Goal: Task Accomplishment & Management: Complete application form

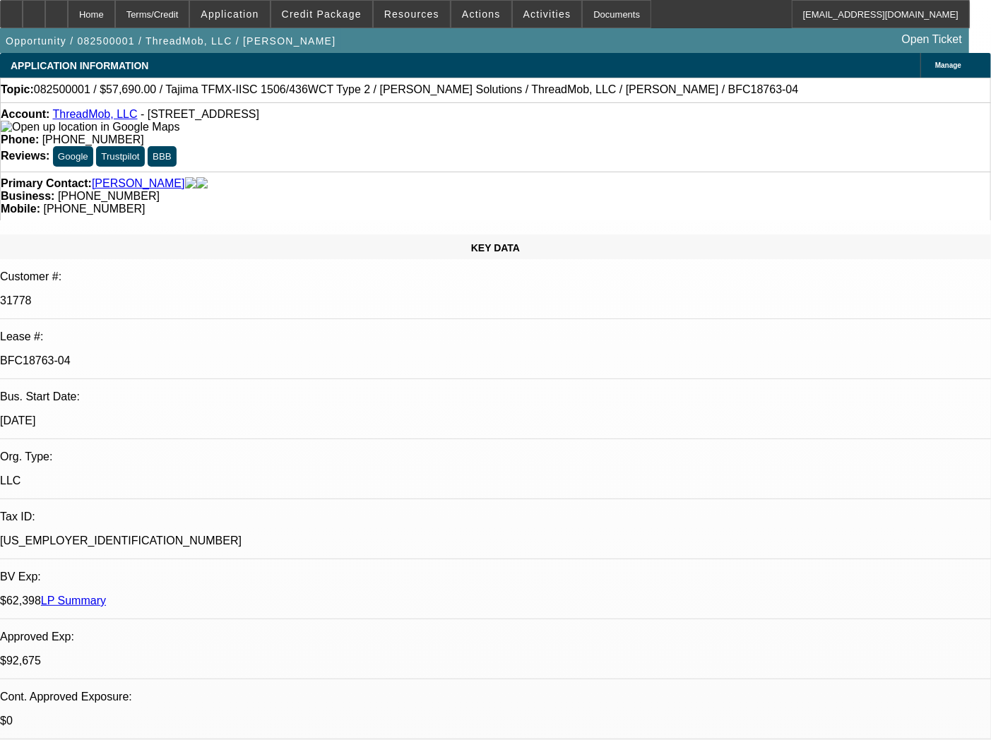
select select "0"
select select "2"
select select "0"
select select "6"
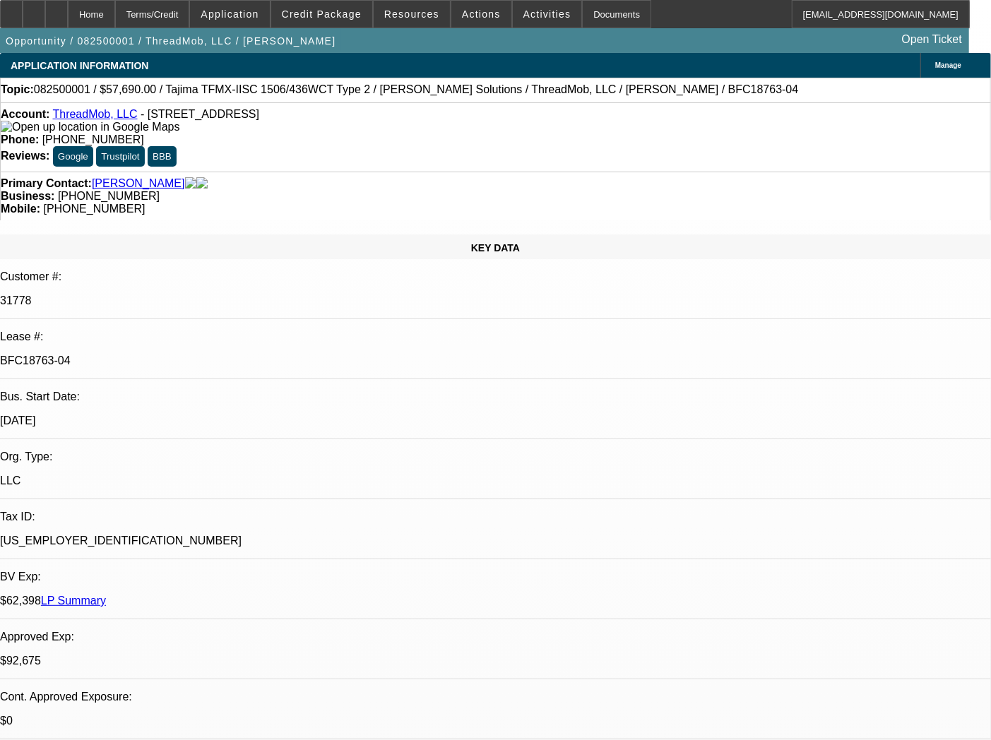
select select "0"
select select "2"
select select "0"
select select "6"
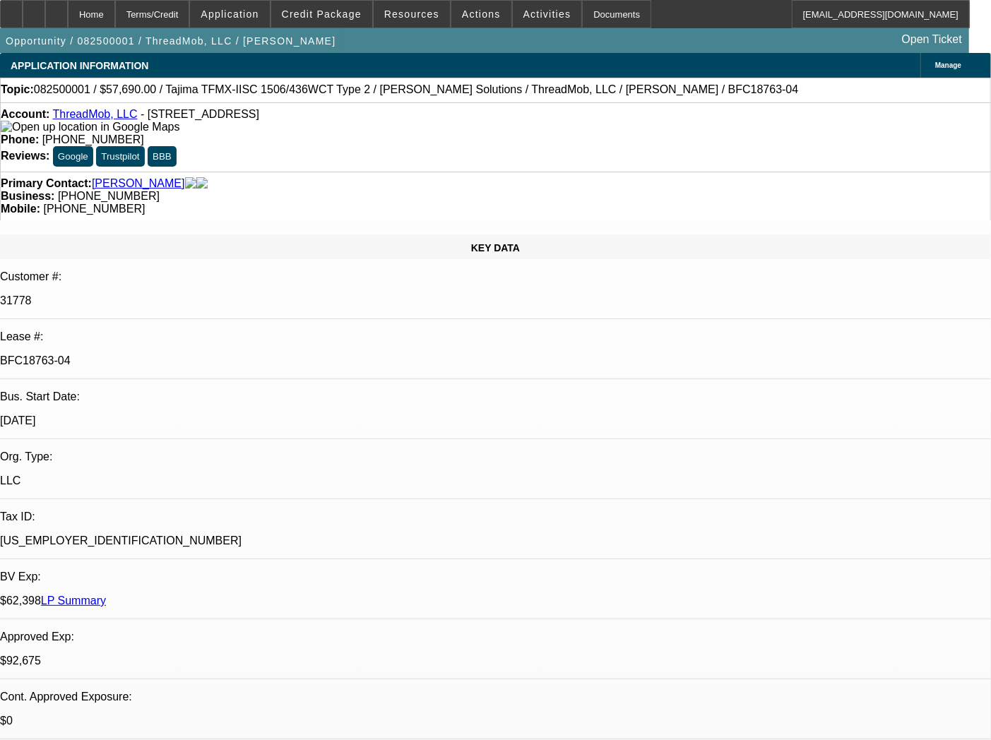
select select "0"
select select "2"
select select "0"
select select "6"
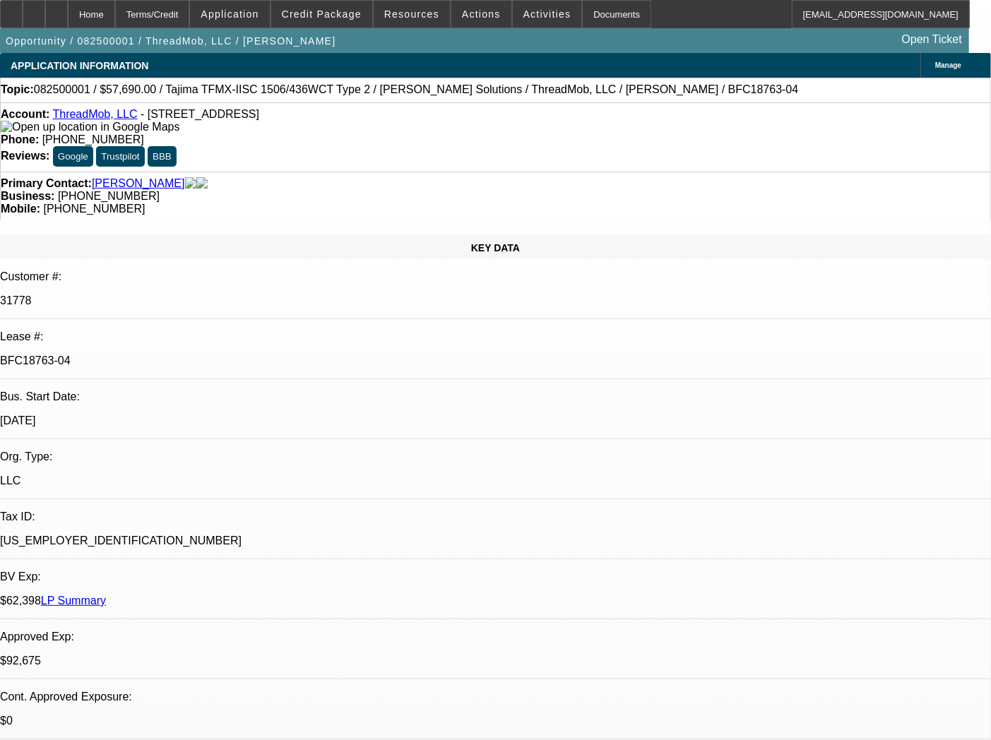
select select "0"
select select "2"
select select "0"
select select "6"
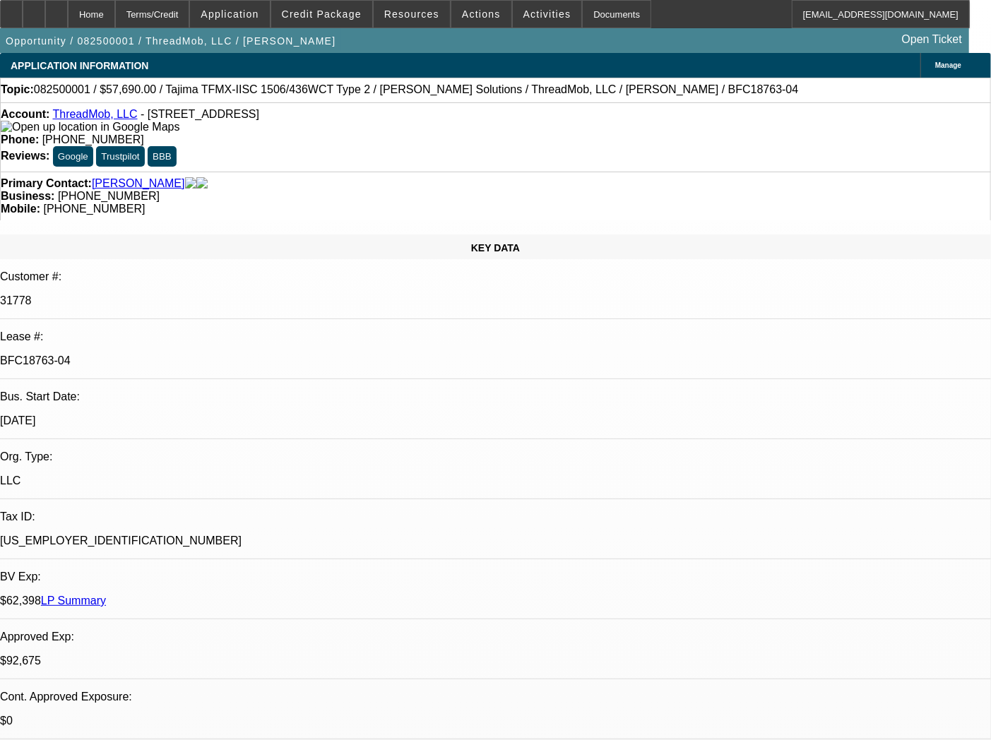
select select "0"
select select "2"
select select "0"
select select "6"
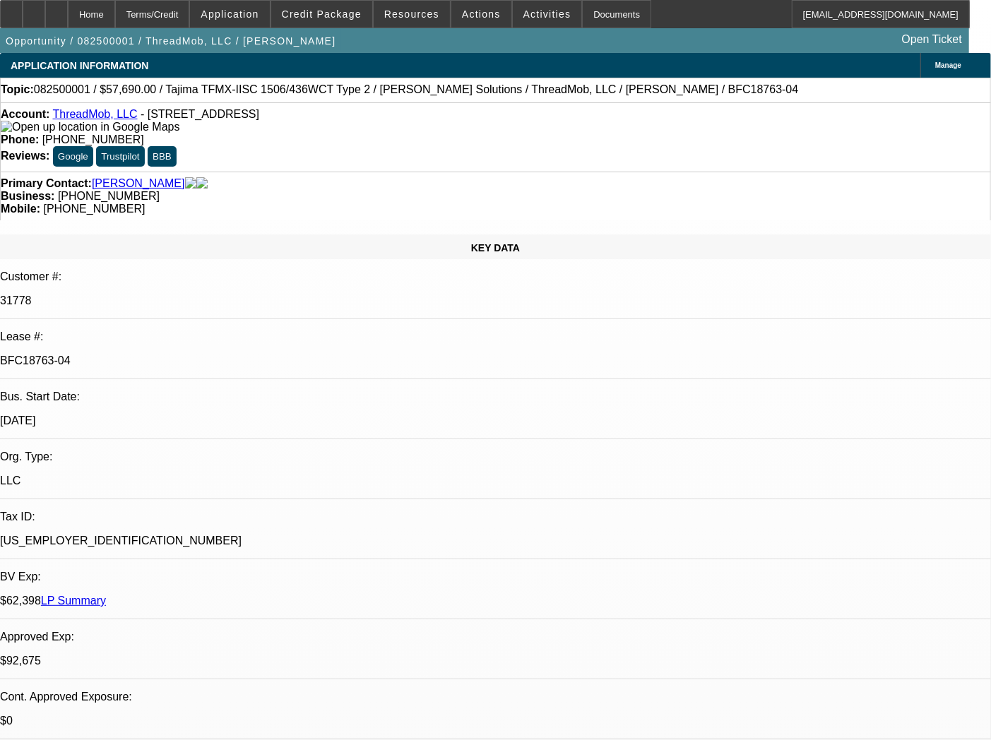
select select "0"
select select "2"
select select "0"
select select "6"
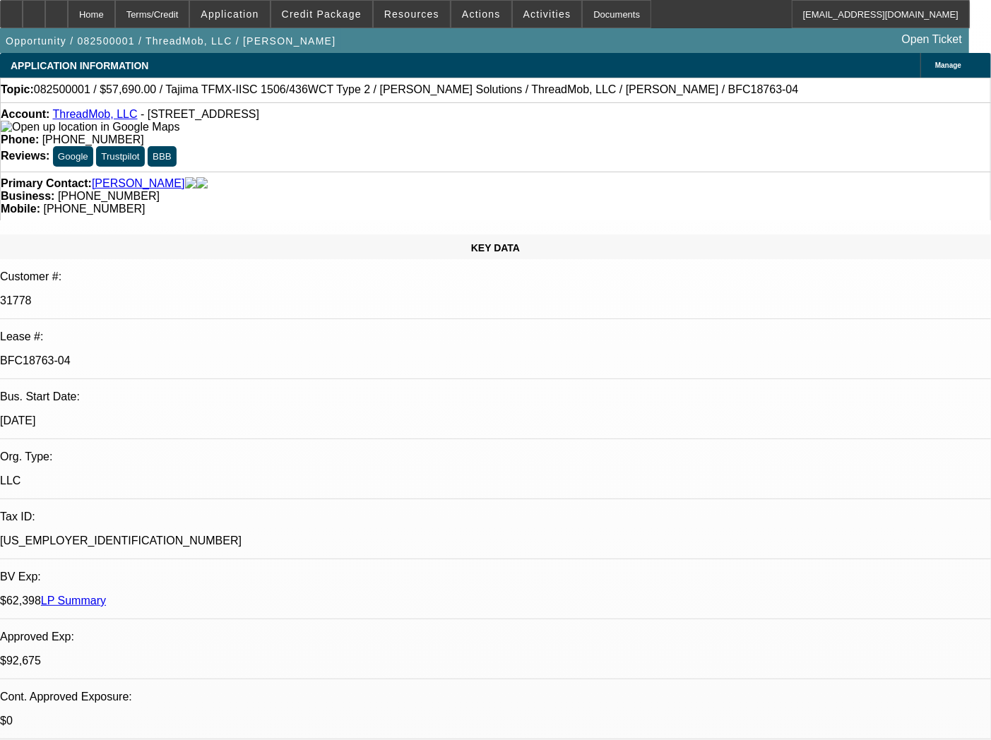
select select "0"
select select "2"
select select "0"
select select "6"
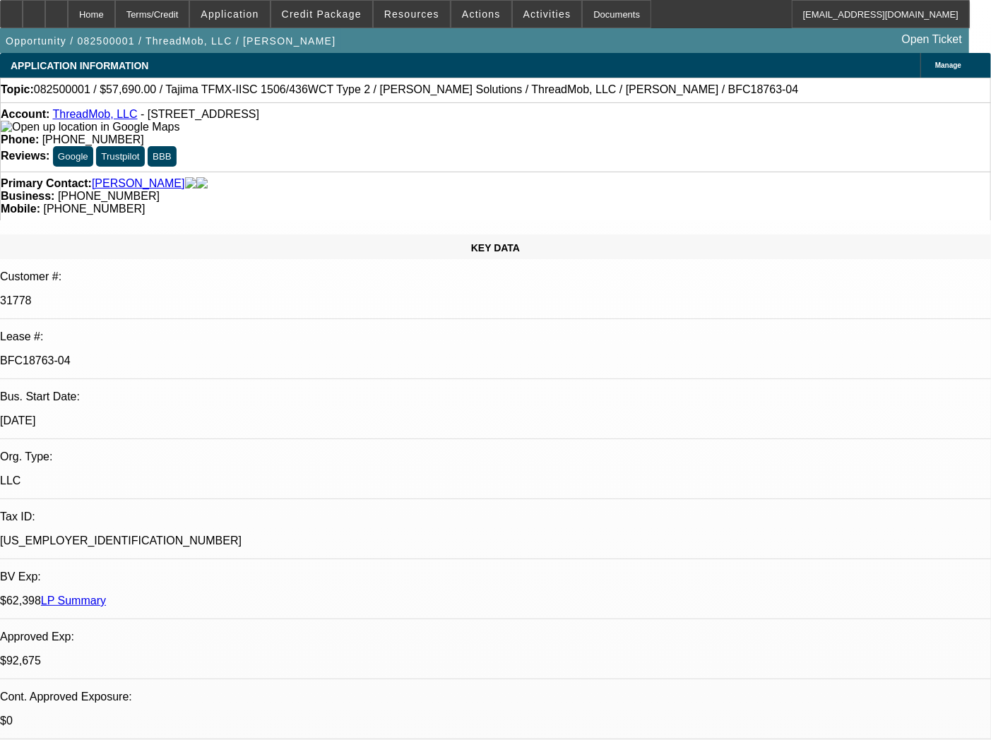
select select "0"
select select "2"
select select "0"
select select "6"
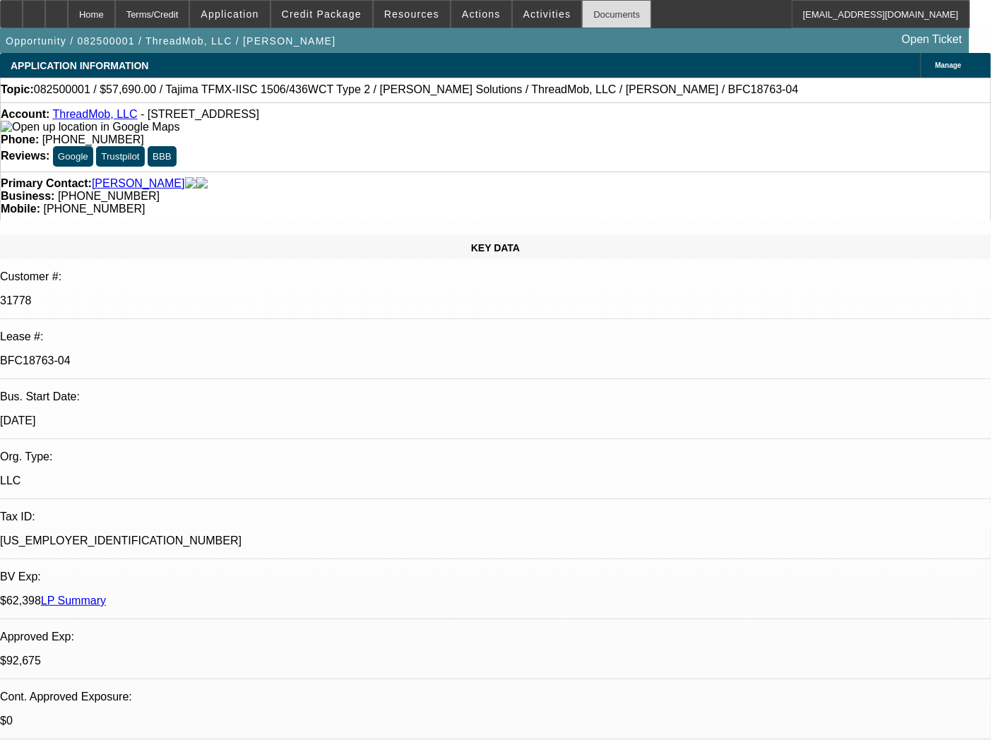
click at [604, 7] on div "Documents" at bounding box center [616, 14] width 69 height 28
